Goal: Task Accomplishment & Management: Complete application form

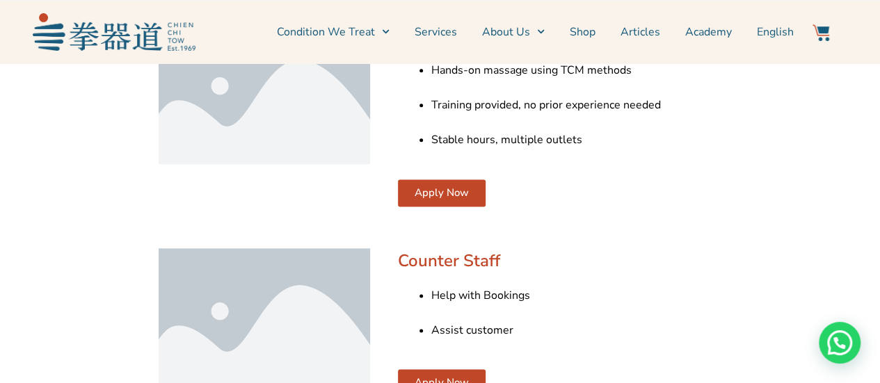
scroll to position [905, 0]
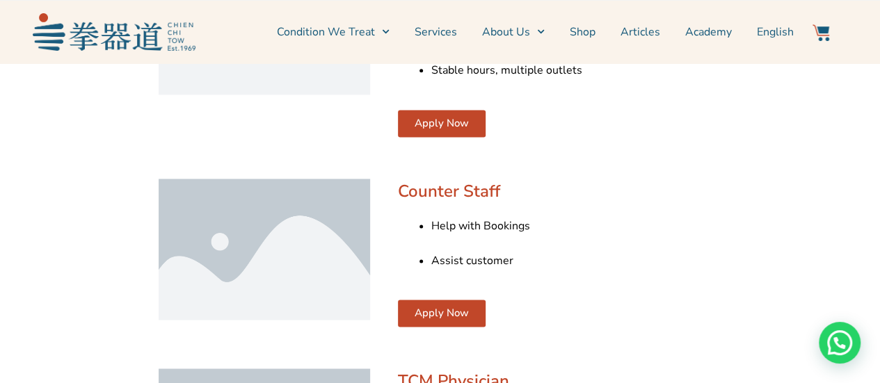
click at [457, 310] on span "Apply Now" at bounding box center [442, 313] width 54 height 10
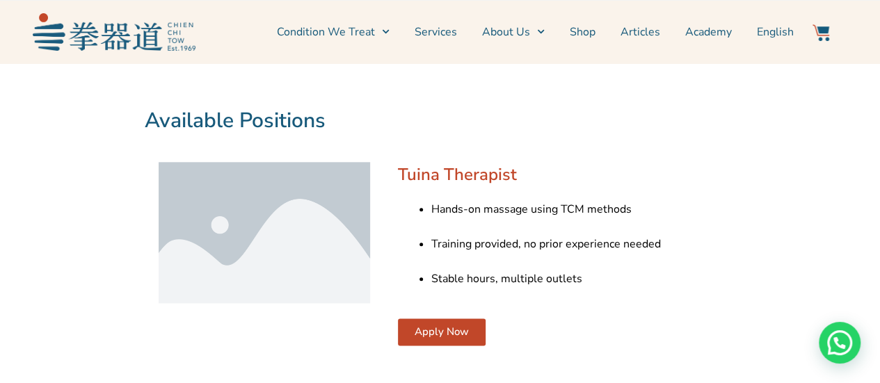
scroll to position [905, 0]
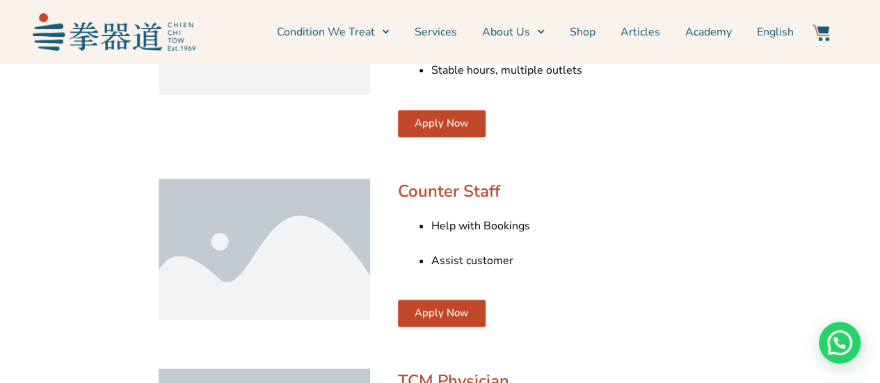
click at [457, 310] on span "Apply Now" at bounding box center [442, 313] width 54 height 10
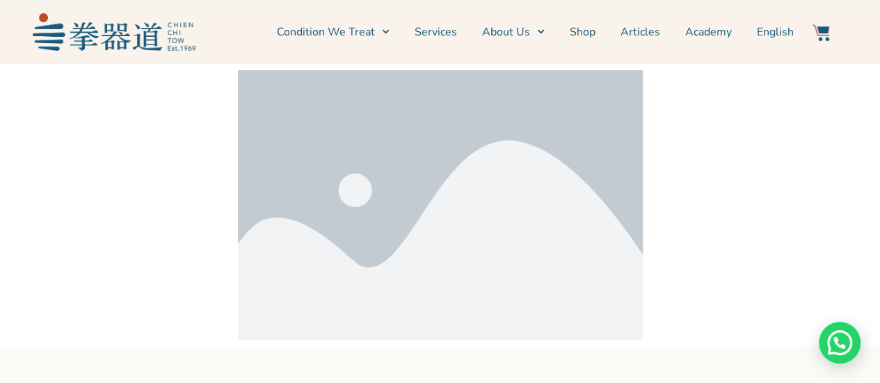
scroll to position [905, 0]
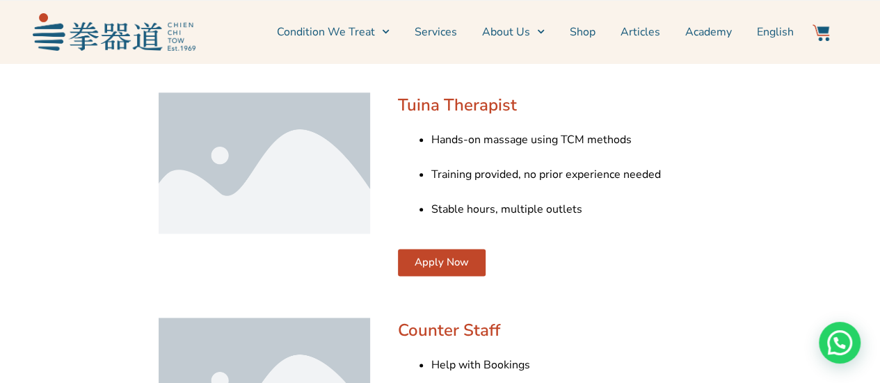
scroll to position [626, 0]
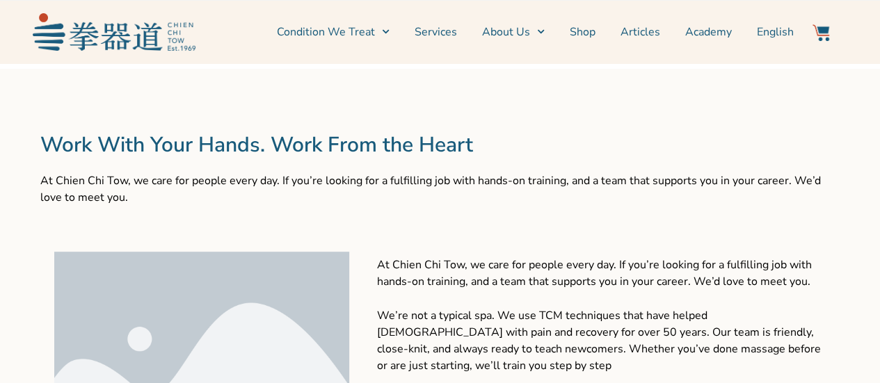
scroll to position [557, 0]
